Goal: Entertainment & Leisure: Browse casually

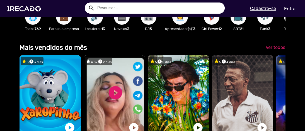
scroll to position [56, 0]
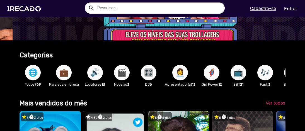
click at [119, 78] on span "🎬" at bounding box center [121, 73] width 9 height 16
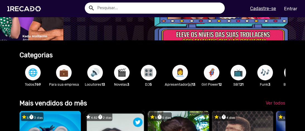
scroll to position [0, 663]
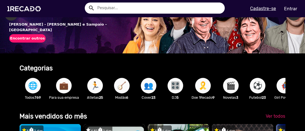
scroll to position [56, 0]
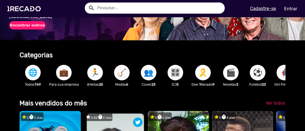
click at [257, 75] on span "⚽" at bounding box center [257, 73] width 9 height 16
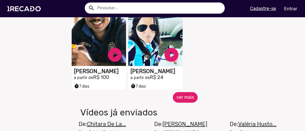
scroll to position [279, 0]
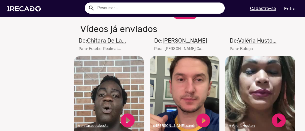
scroll to position [363, 0]
